Goal: Navigation & Orientation: Find specific page/section

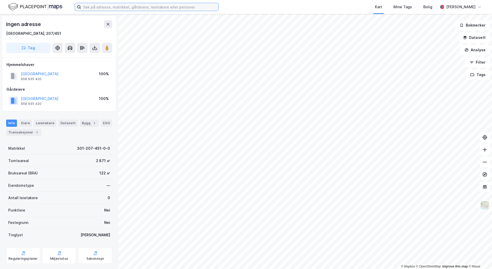
click at [108, 6] on input at bounding box center [149, 7] width 137 height 8
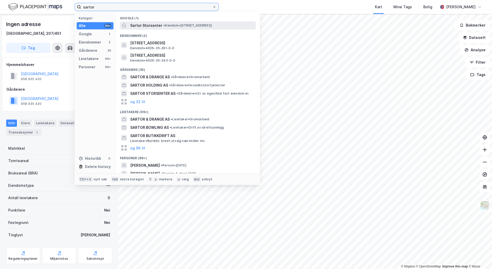
type input "sartor"
click at [150, 24] on span "Sartor Storsenter" at bounding box center [146, 25] width 32 height 6
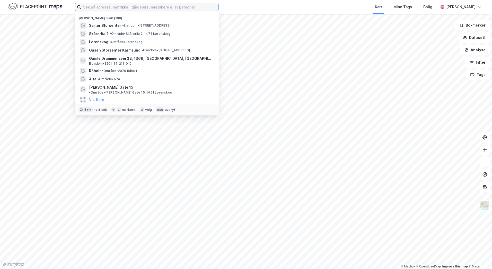
click at [102, 7] on input at bounding box center [149, 7] width 137 height 8
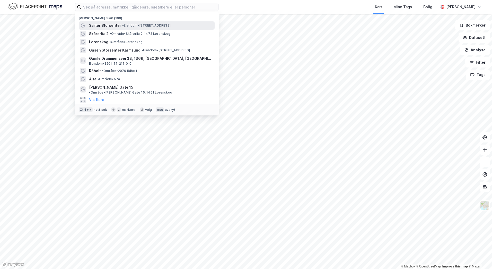
click at [106, 27] on span "Sartor Storsenter" at bounding box center [105, 25] width 32 height 6
